Goal: Transaction & Acquisition: Purchase product/service

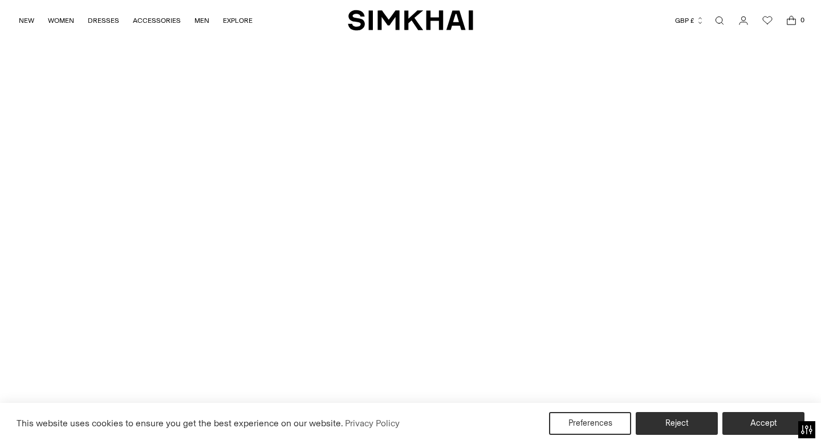
scroll to position [2851, 0]
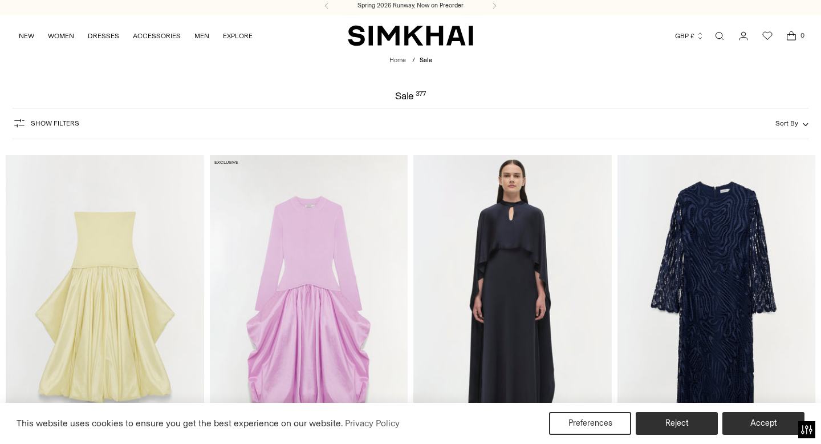
scroll to position [54, 0]
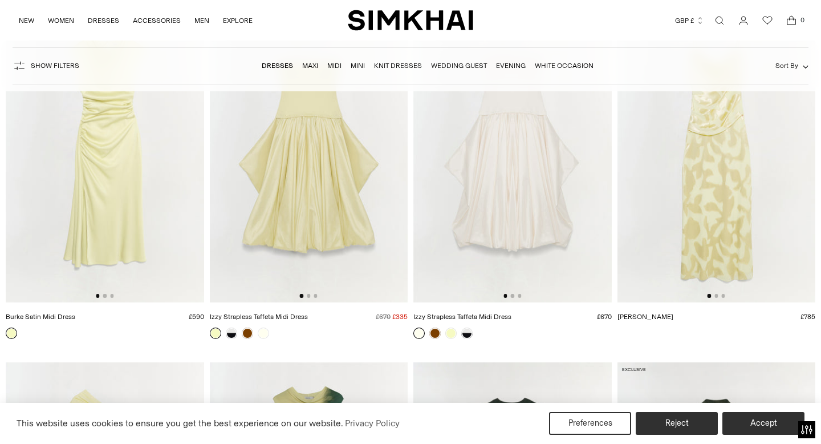
scroll to position [5509, 0]
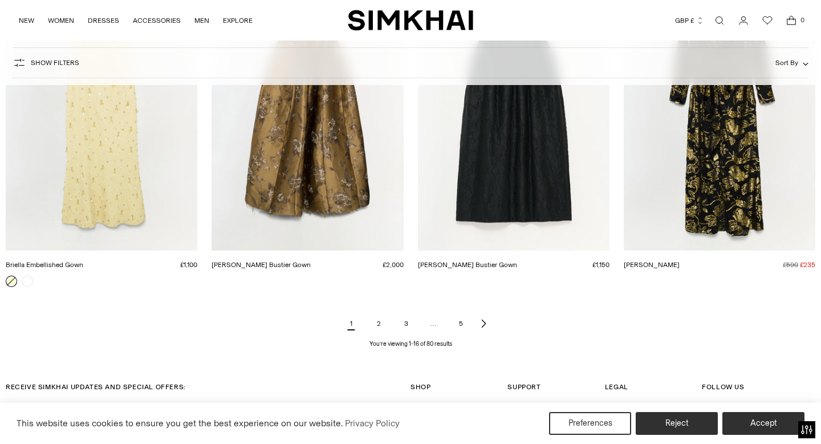
scroll to position [1413, 0]
